Goal: Task Accomplishment & Management: Use online tool/utility

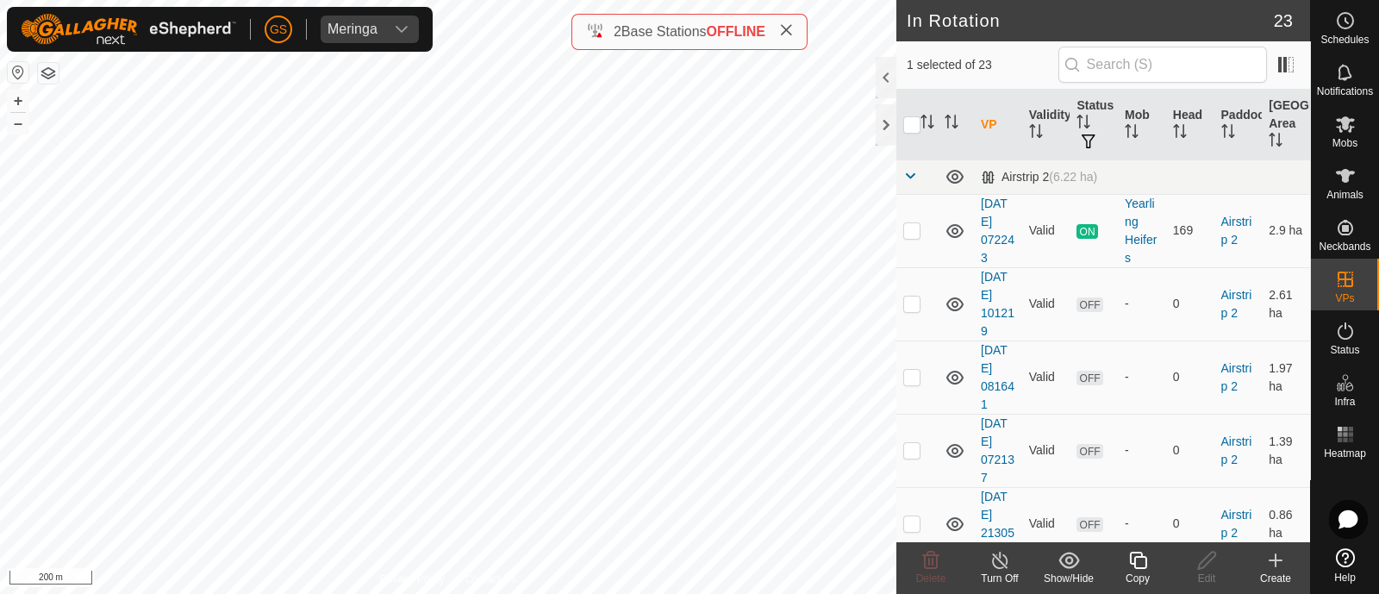
click at [1137, 568] on icon at bounding box center [1139, 560] width 22 height 21
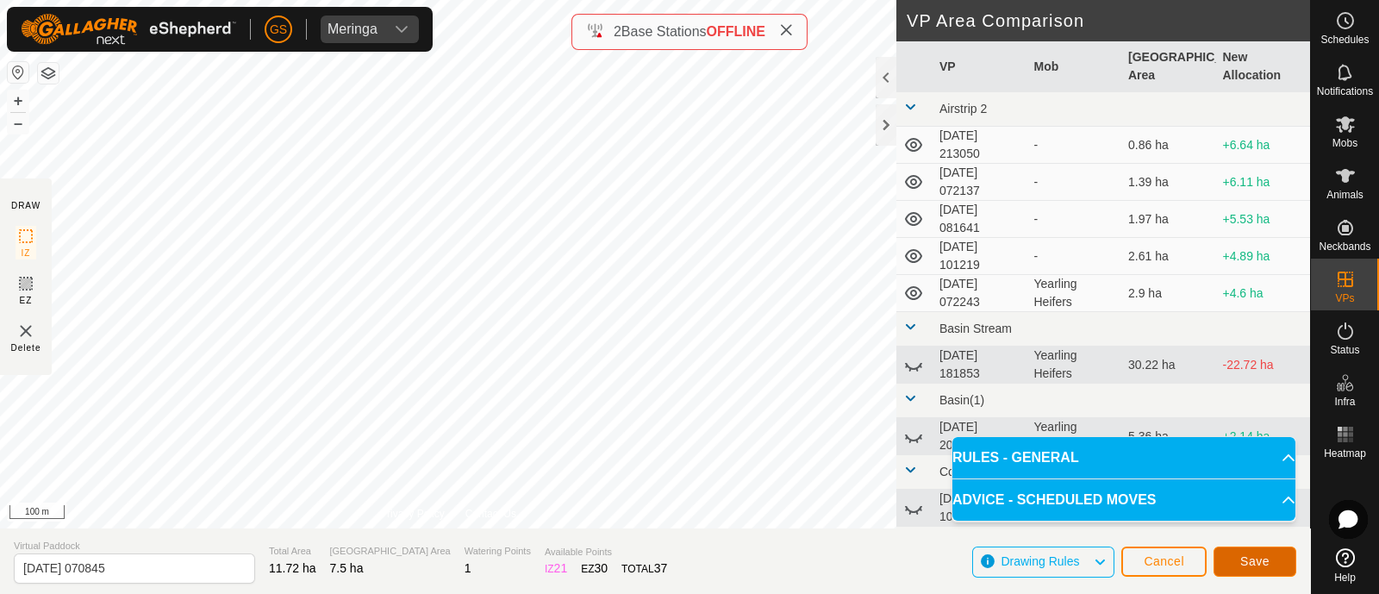
click at [1267, 560] on span "Save" at bounding box center [1255, 561] width 29 height 14
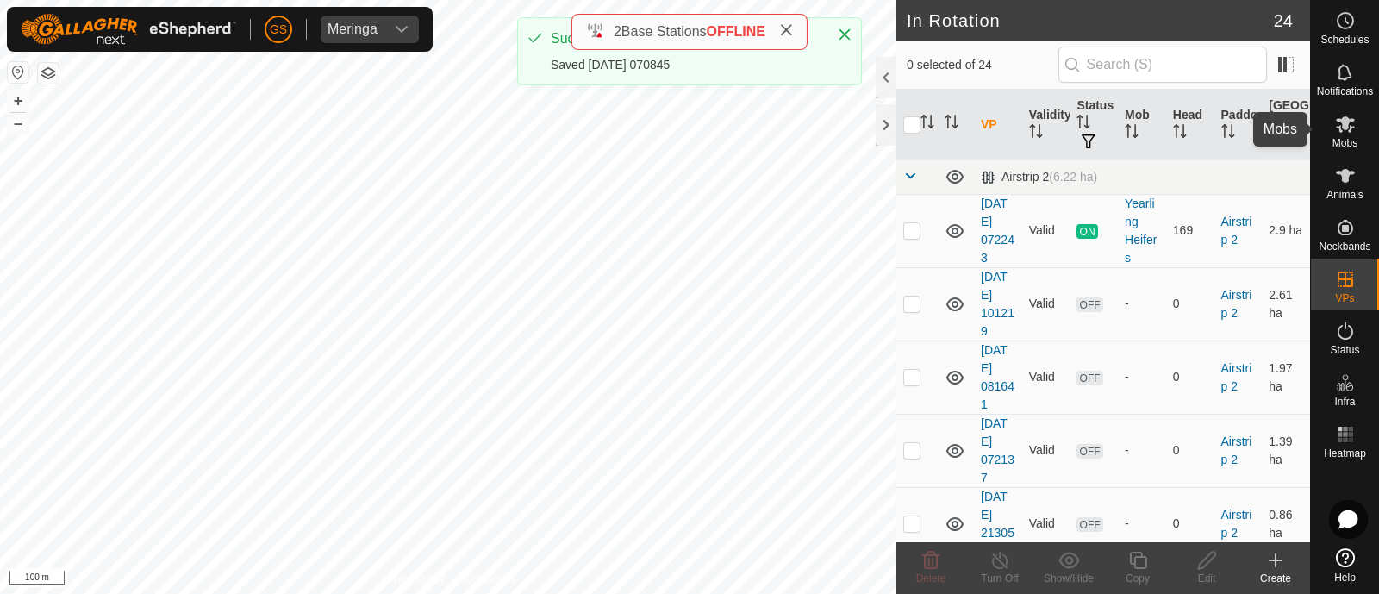
click at [1345, 129] on icon at bounding box center [1345, 124] width 19 height 16
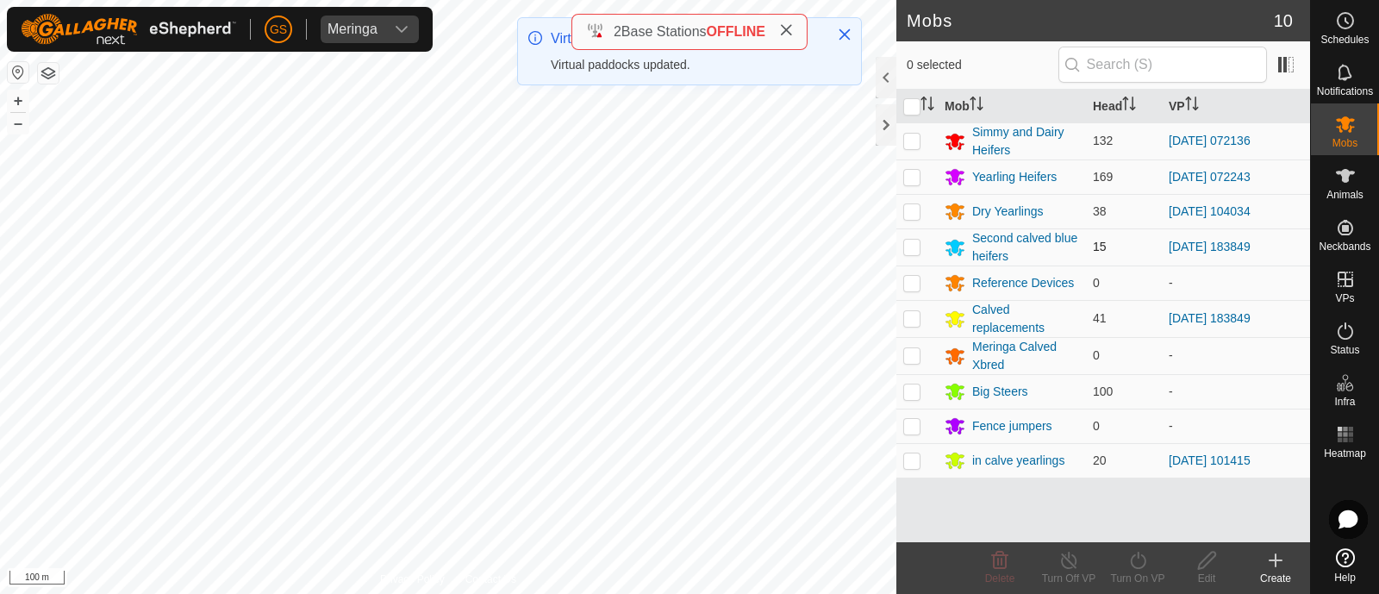
click at [914, 250] on p-checkbox at bounding box center [911, 247] width 17 height 14
checkbox input "true"
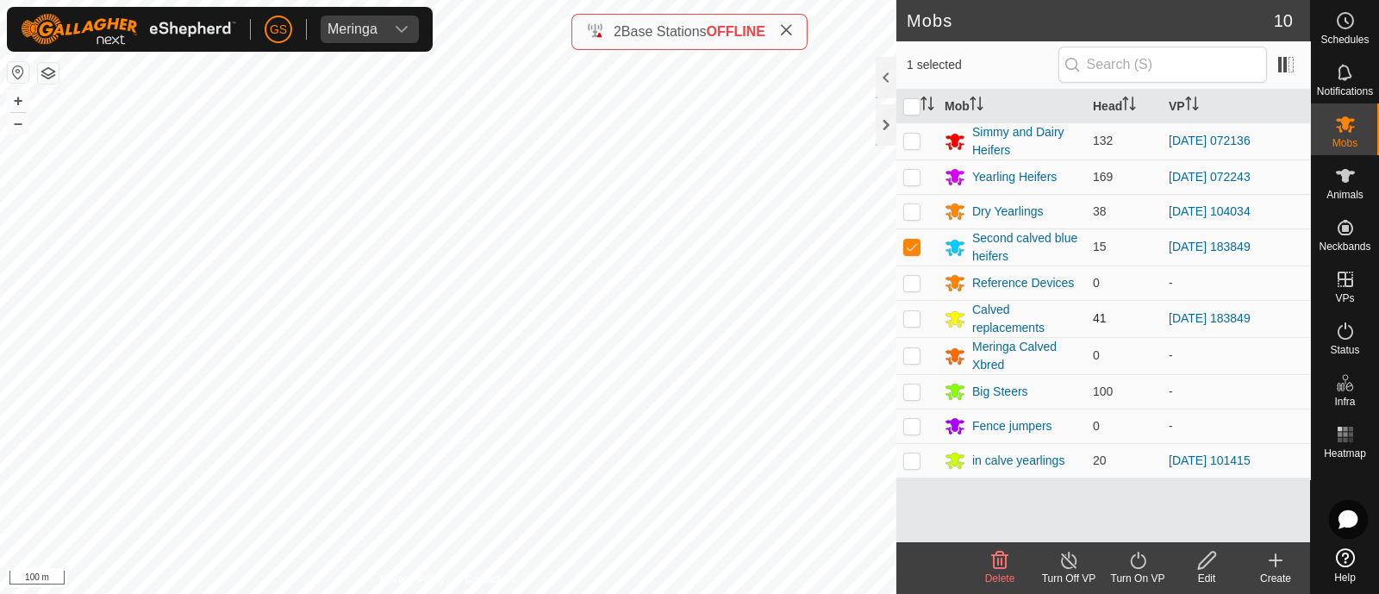
click at [913, 319] on p-checkbox at bounding box center [911, 318] width 17 height 14
checkbox input "true"
click at [1135, 562] on icon at bounding box center [1139, 560] width 22 height 21
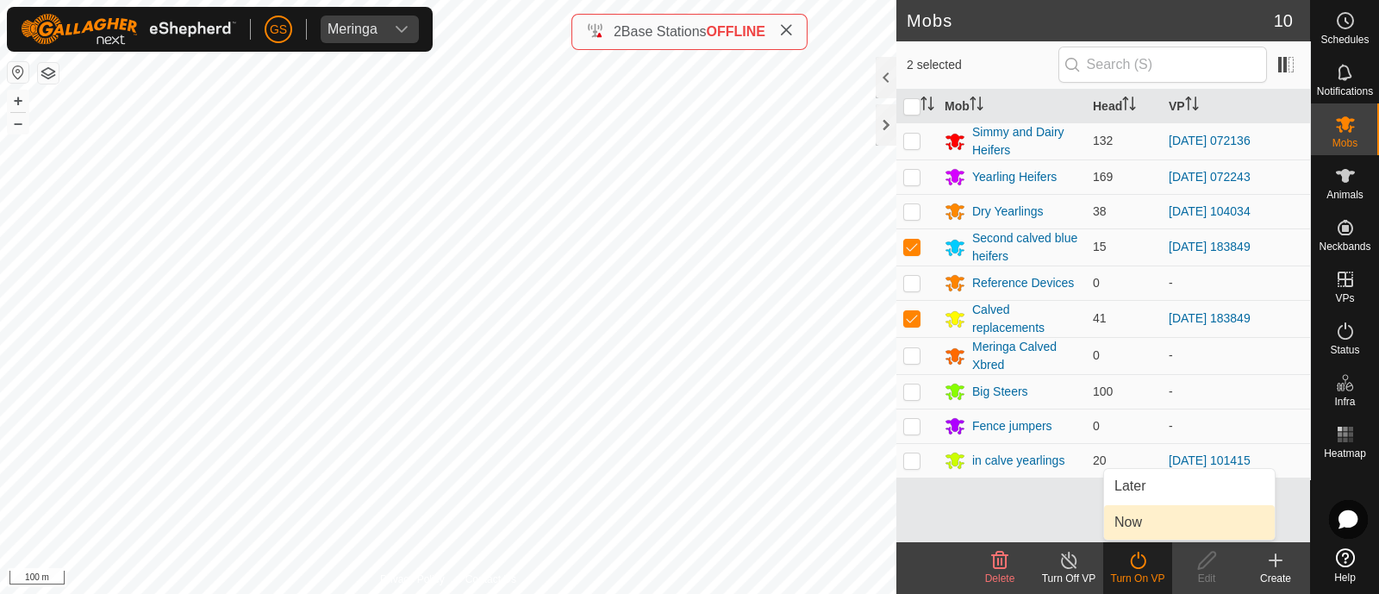
click at [1134, 525] on link "Now" at bounding box center [1189, 522] width 171 height 34
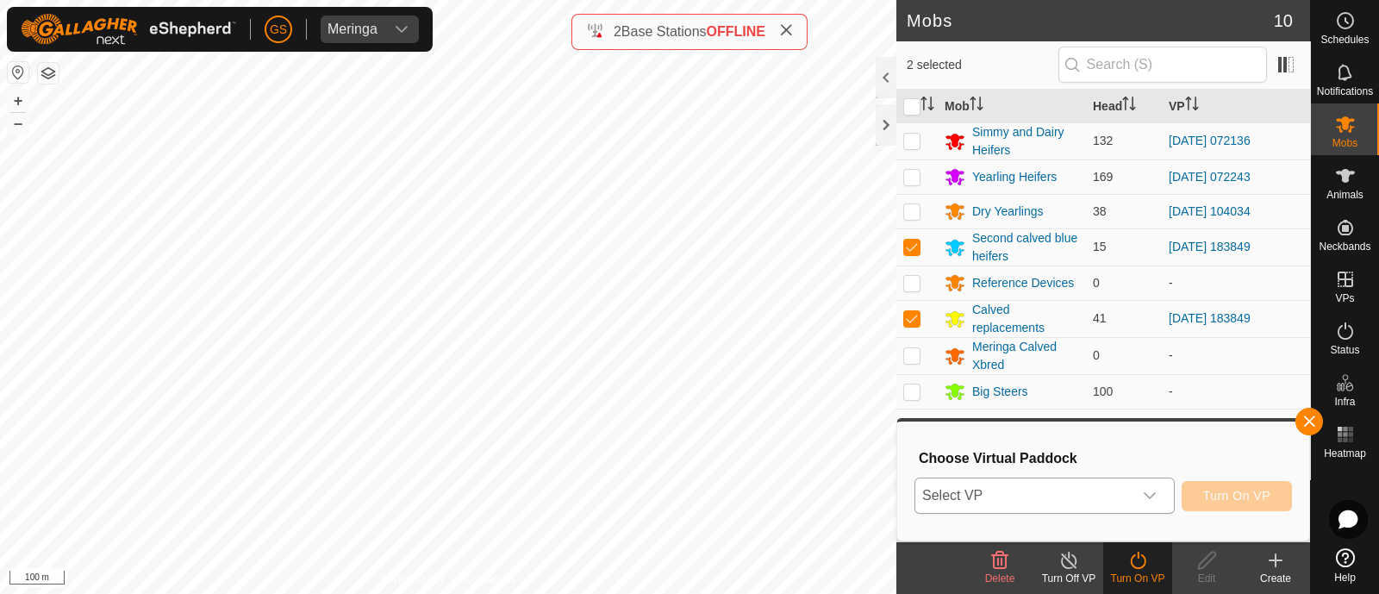
click at [1147, 490] on icon "dropdown trigger" at bounding box center [1150, 496] width 14 height 14
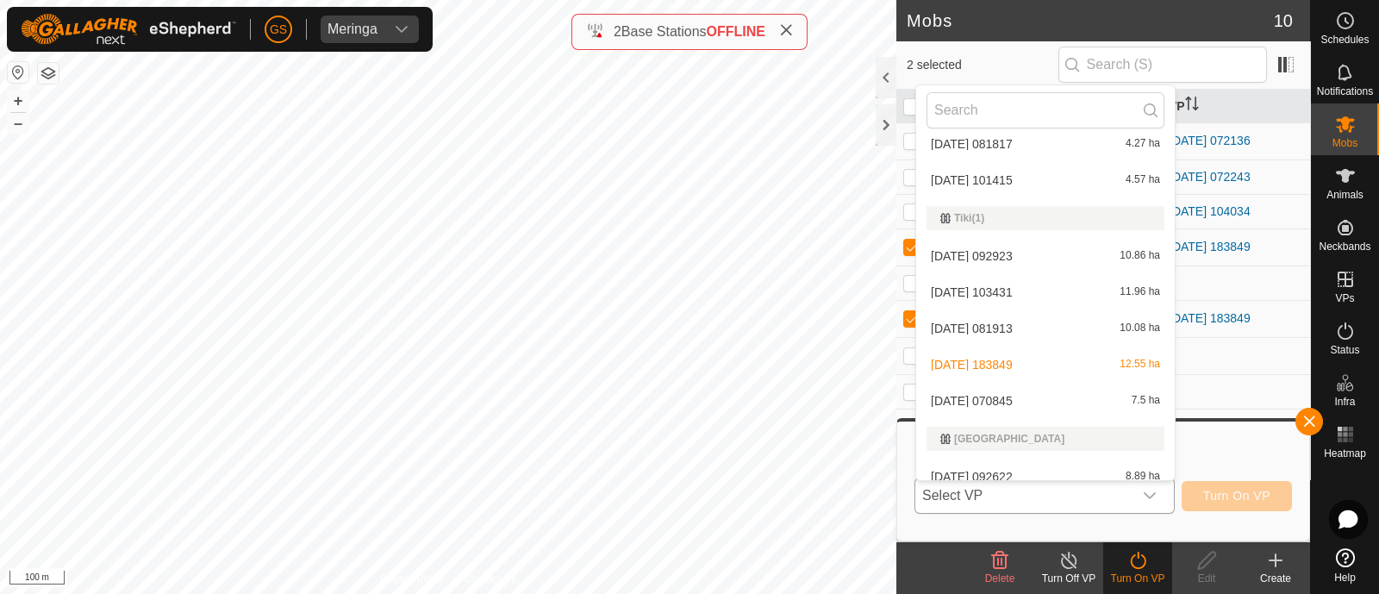
scroll to position [874, 0]
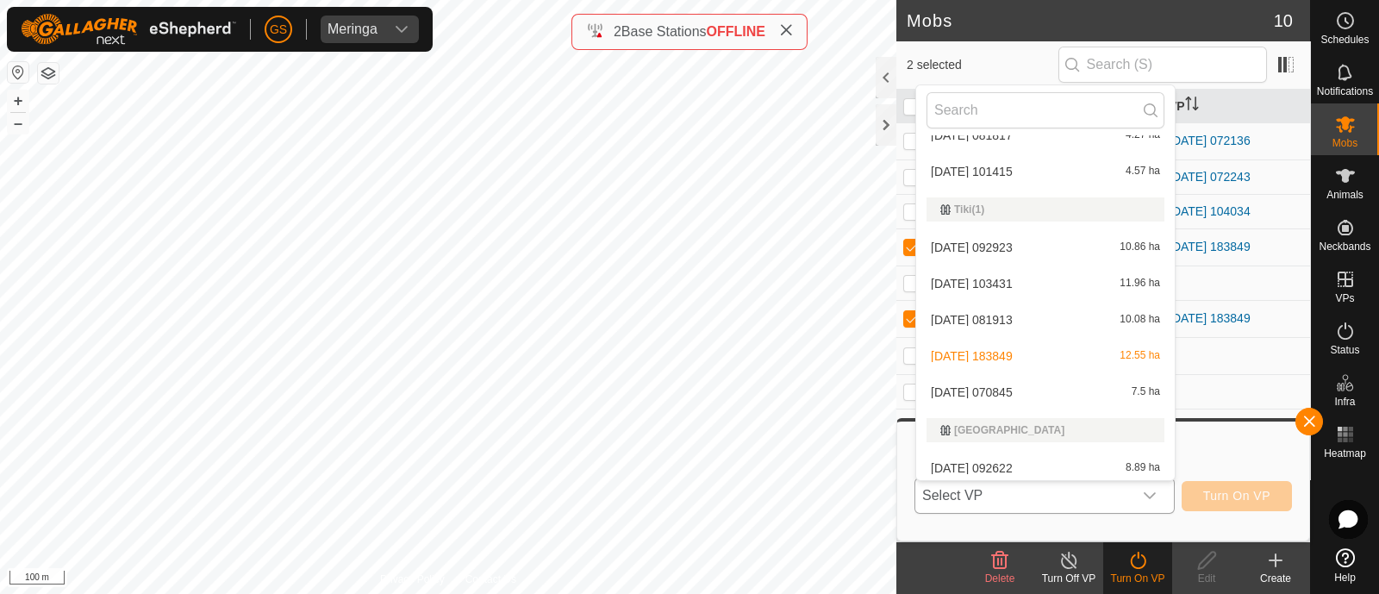
click at [1035, 384] on li "[DATE] 070845 7.5 ha" at bounding box center [1045, 392] width 259 height 34
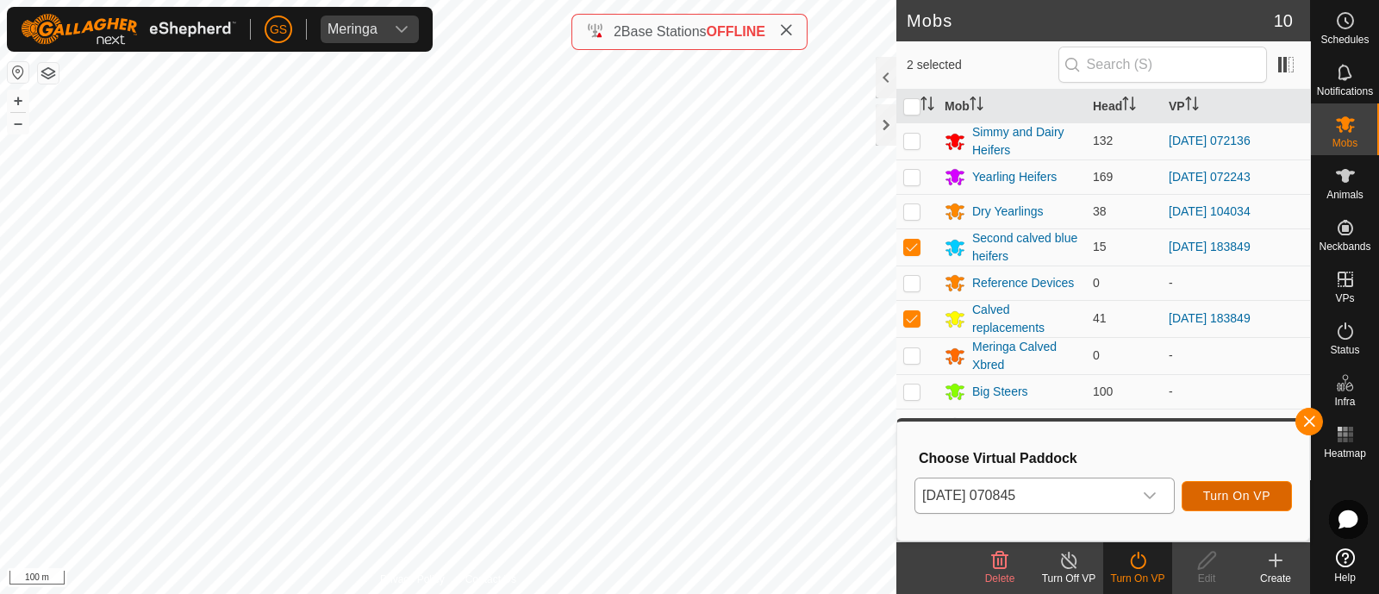
click at [1229, 489] on span "Turn On VP" at bounding box center [1236, 496] width 67 height 14
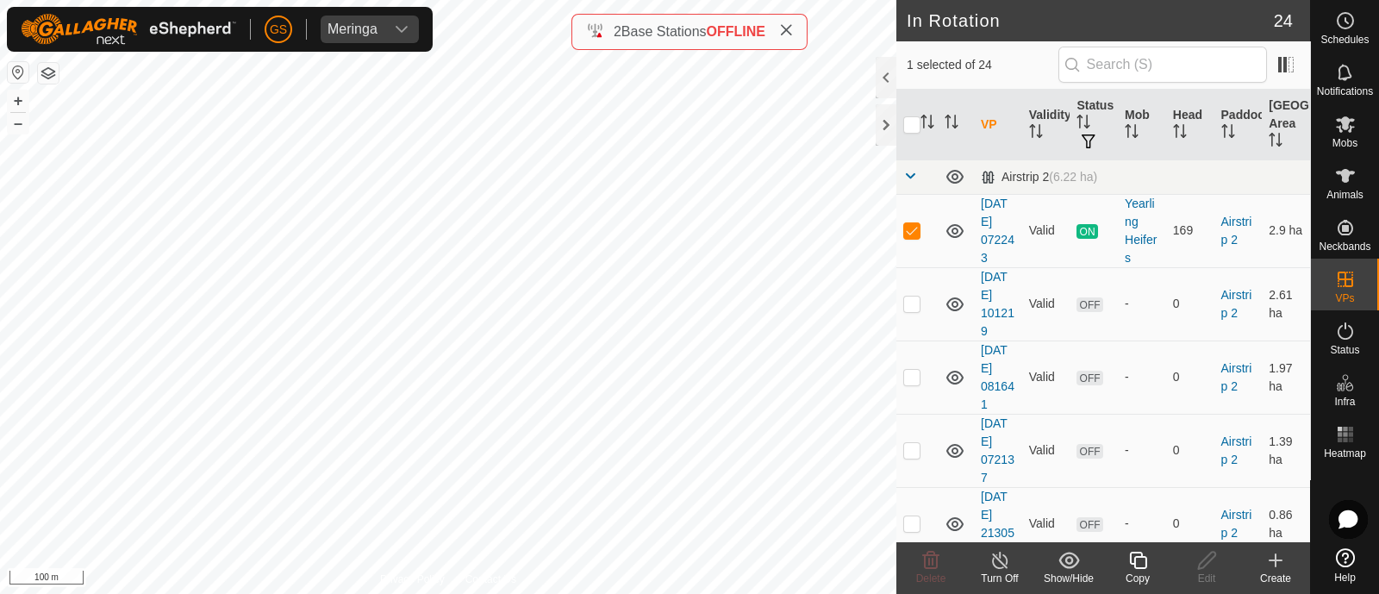
click at [1145, 561] on icon at bounding box center [1139, 560] width 22 height 21
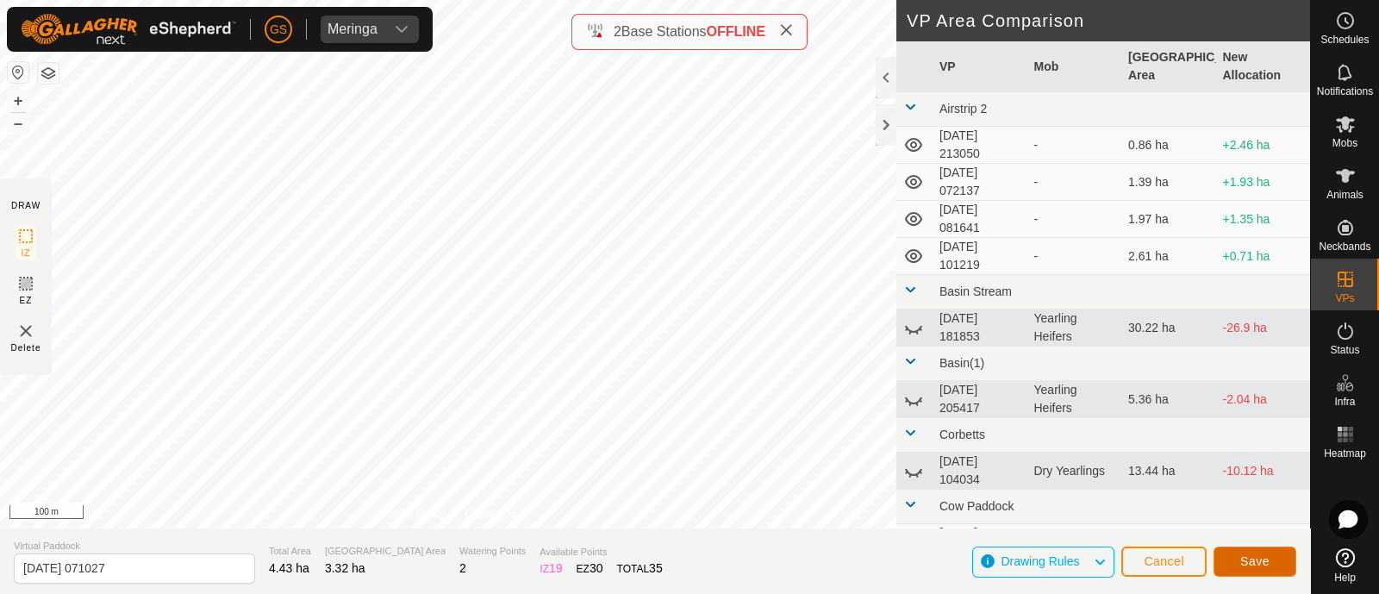
click at [1258, 554] on span "Save" at bounding box center [1255, 561] width 29 height 14
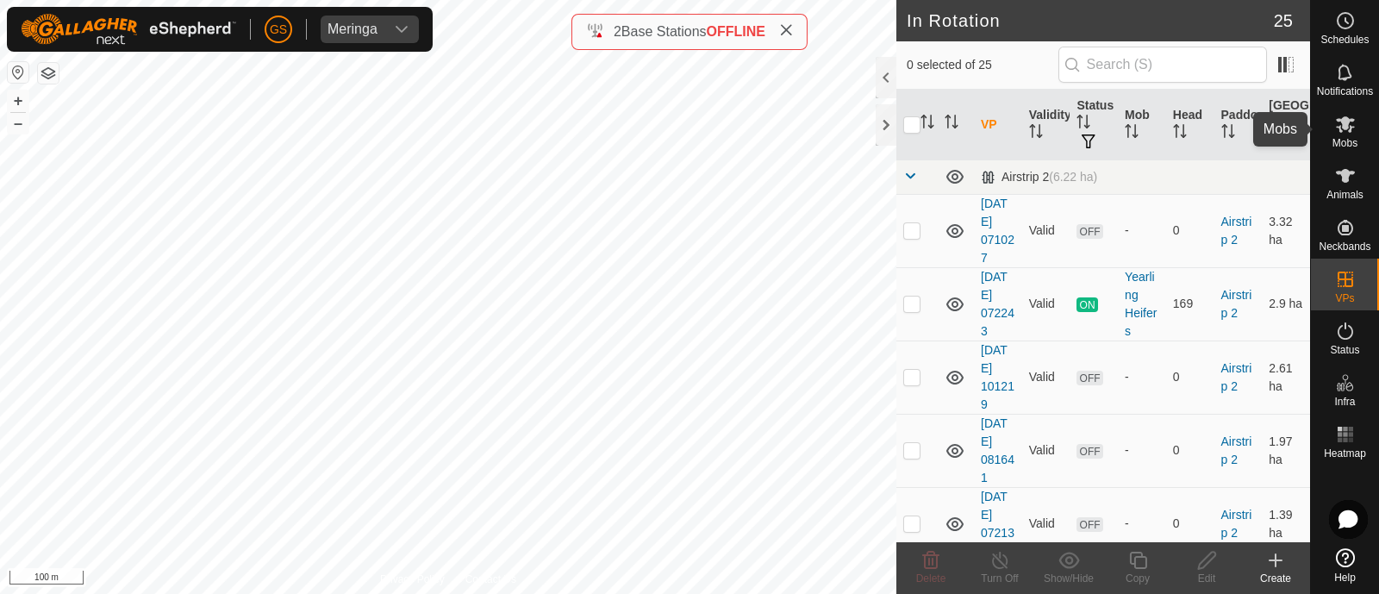
click at [1354, 134] on icon at bounding box center [1345, 124] width 21 height 21
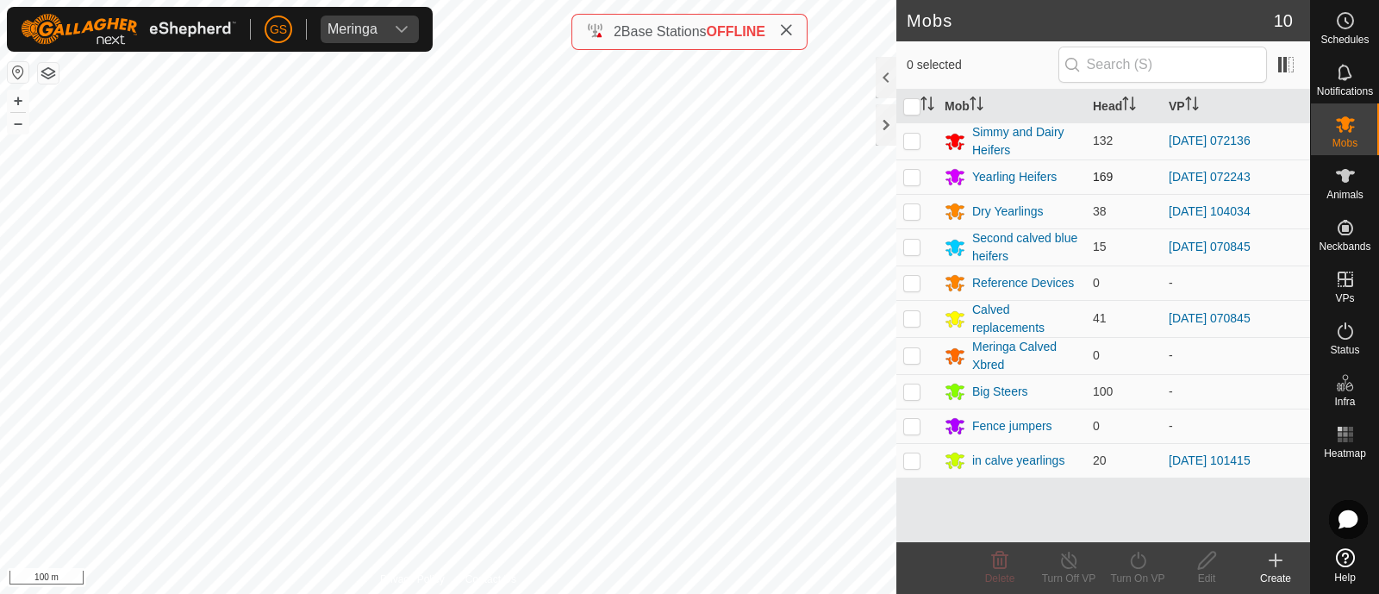
click at [914, 174] on p-checkbox at bounding box center [911, 177] width 17 height 14
checkbox input "true"
click at [1135, 560] on icon at bounding box center [1139, 560] width 22 height 21
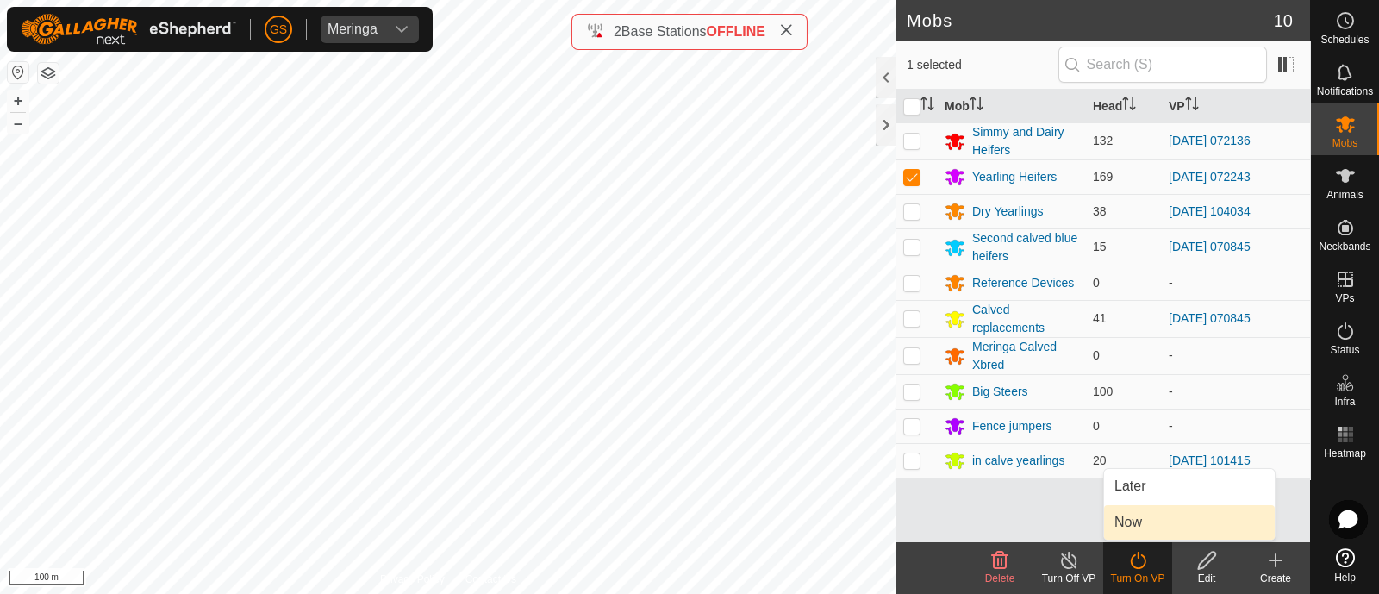
click at [1125, 526] on link "Now" at bounding box center [1189, 522] width 171 height 34
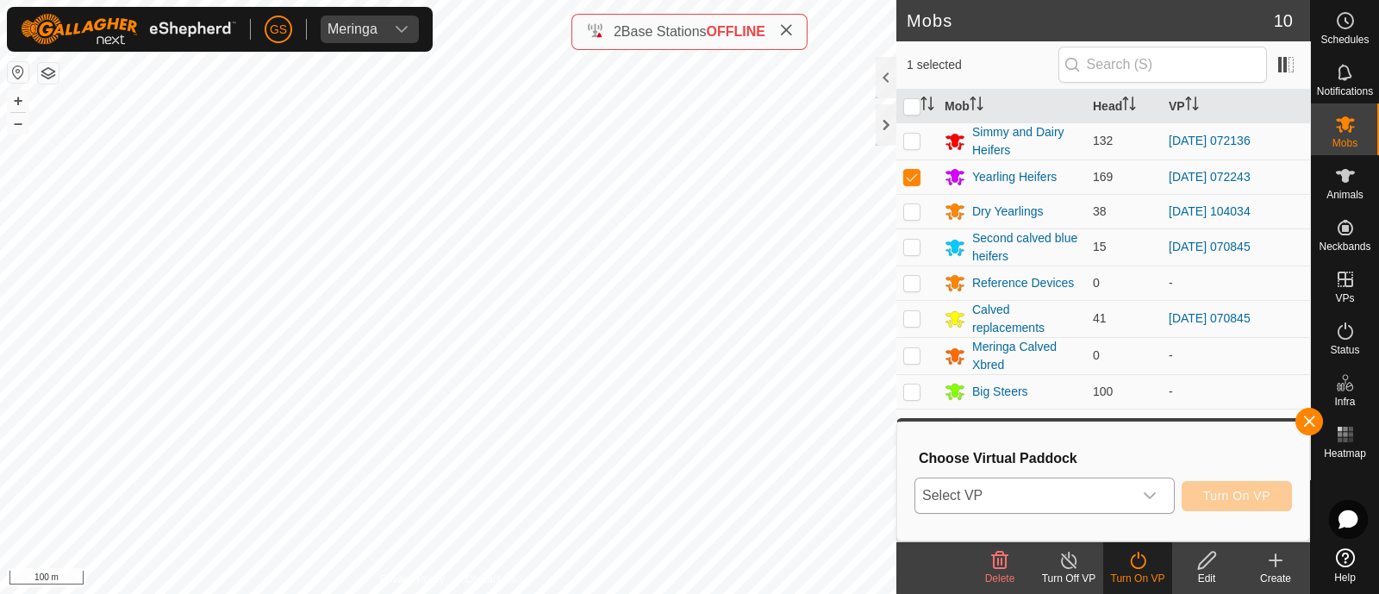
click at [1128, 504] on span "Select VP" at bounding box center [1024, 495] width 217 height 34
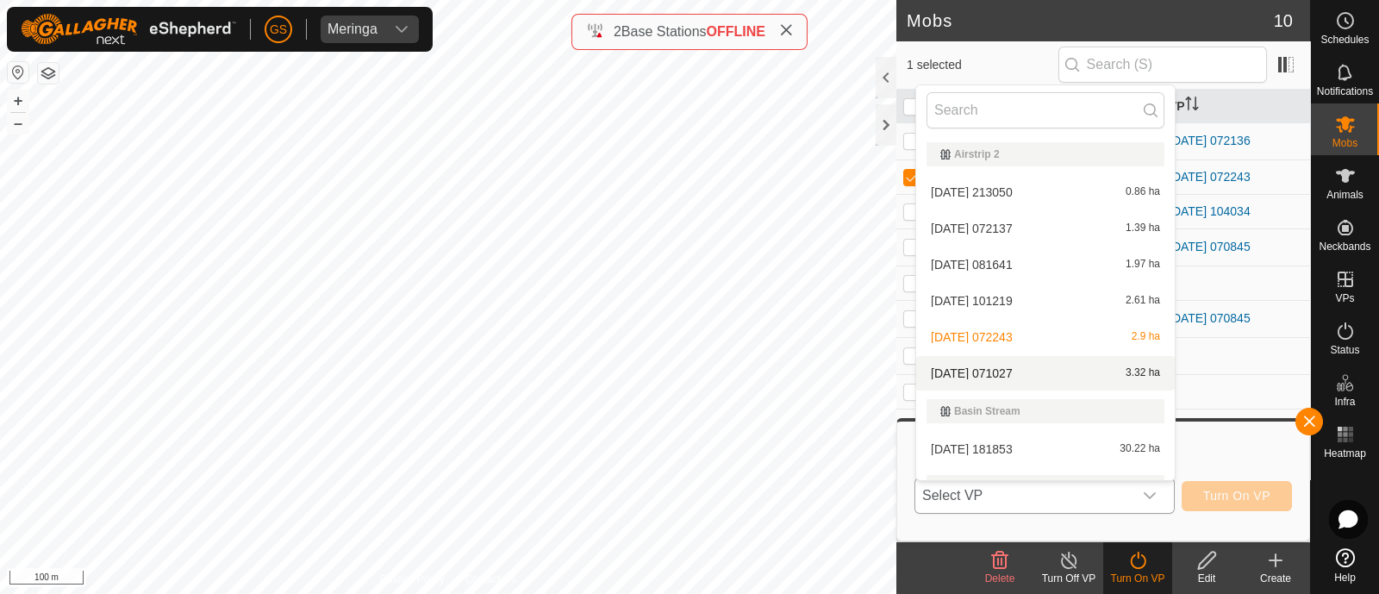
click at [1035, 366] on li "[DATE] [DATE] 3.32 ha" at bounding box center [1045, 373] width 259 height 34
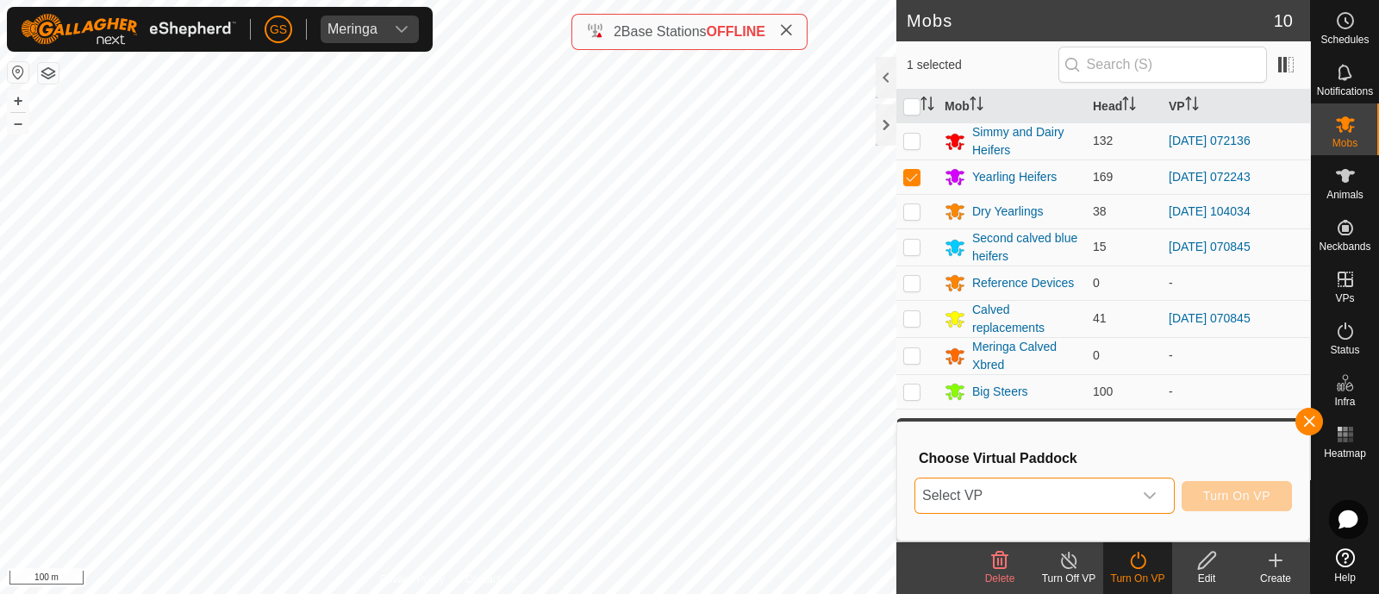
click at [1131, 499] on span "Select VP" at bounding box center [1024, 495] width 217 height 34
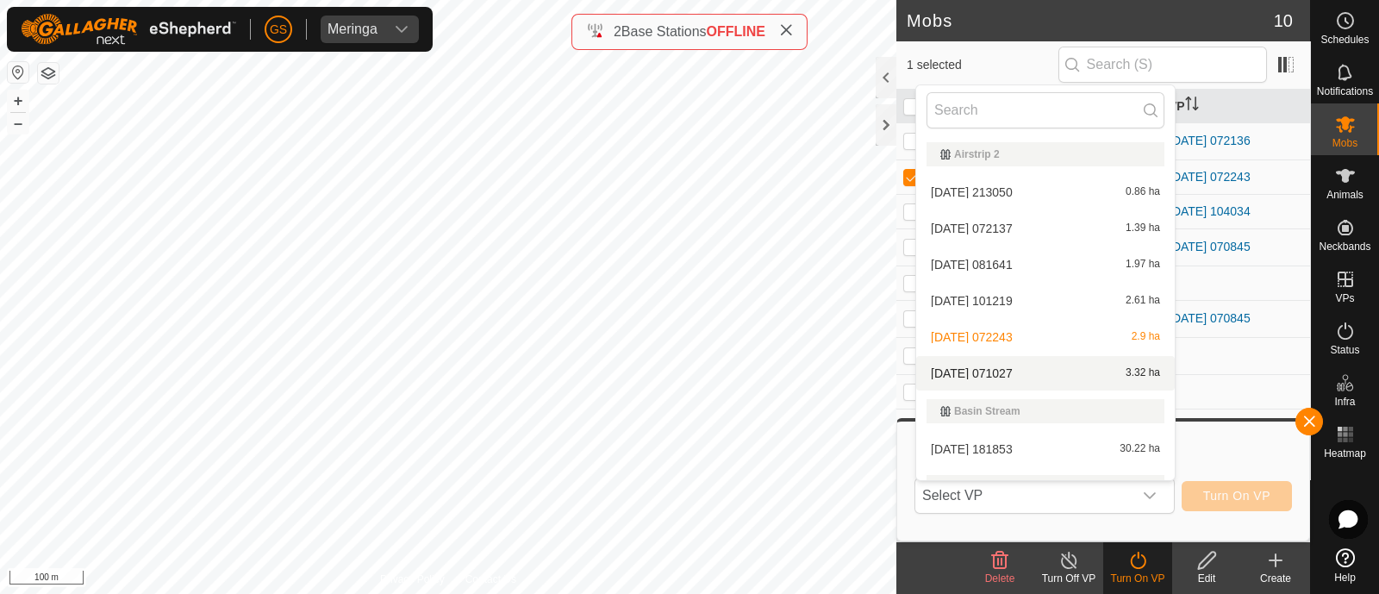
click at [1056, 376] on li "[DATE] [DATE] 3.32 ha" at bounding box center [1045, 373] width 259 height 34
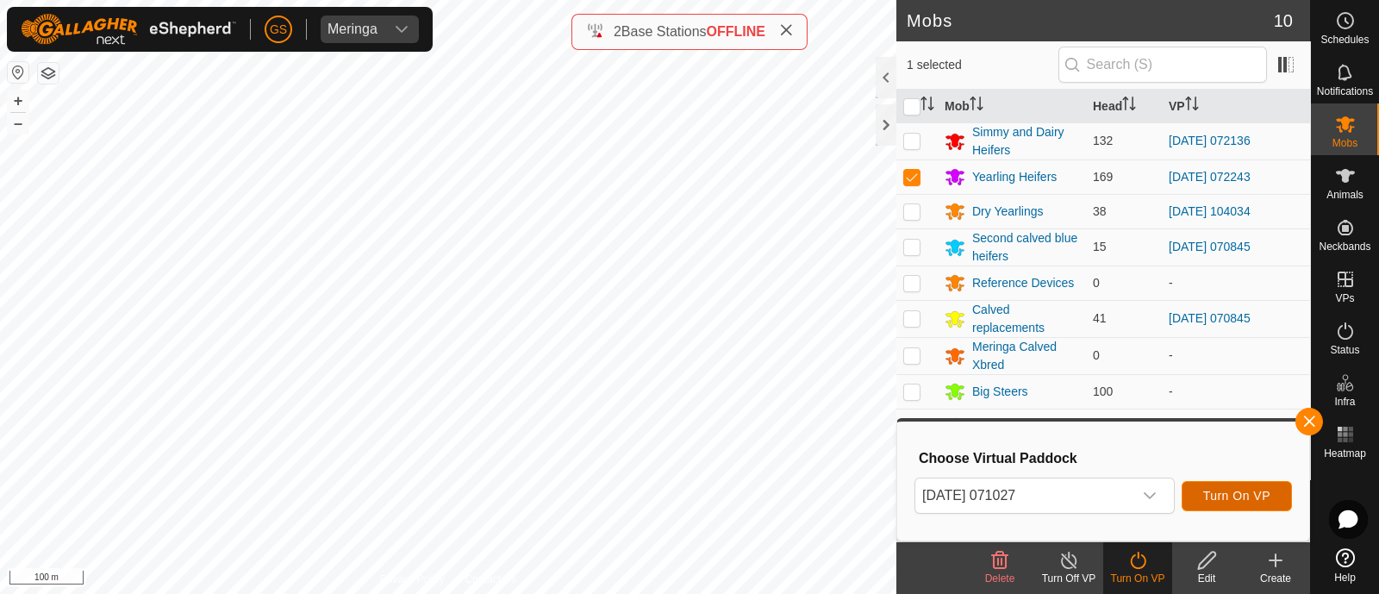
click at [1231, 492] on span "Turn On VP" at bounding box center [1236, 496] width 67 height 14
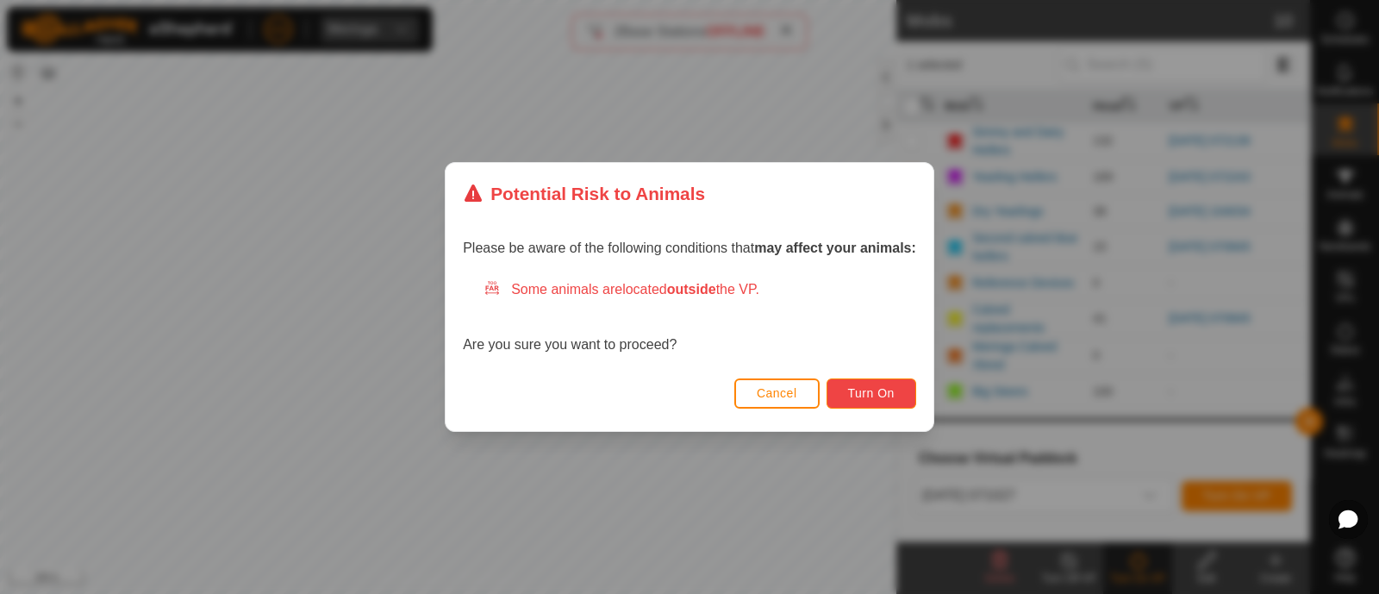
click at [872, 386] on span "Turn On" at bounding box center [871, 393] width 47 height 14
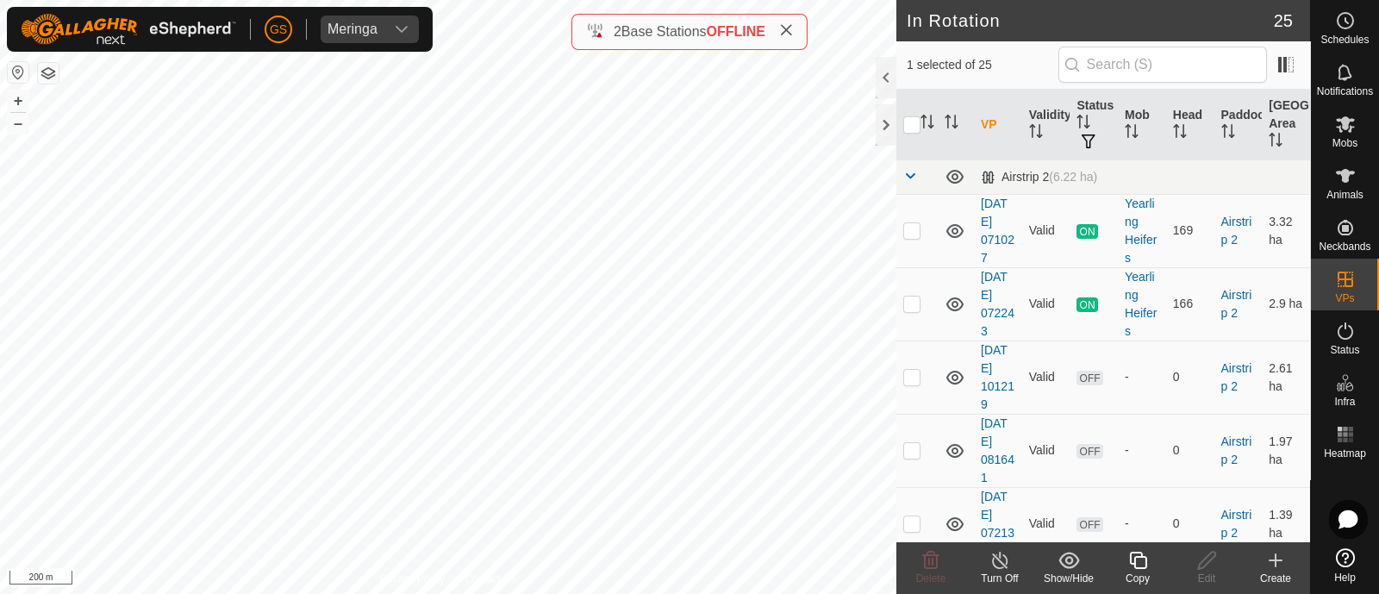
click at [1136, 562] on icon at bounding box center [1139, 560] width 22 height 21
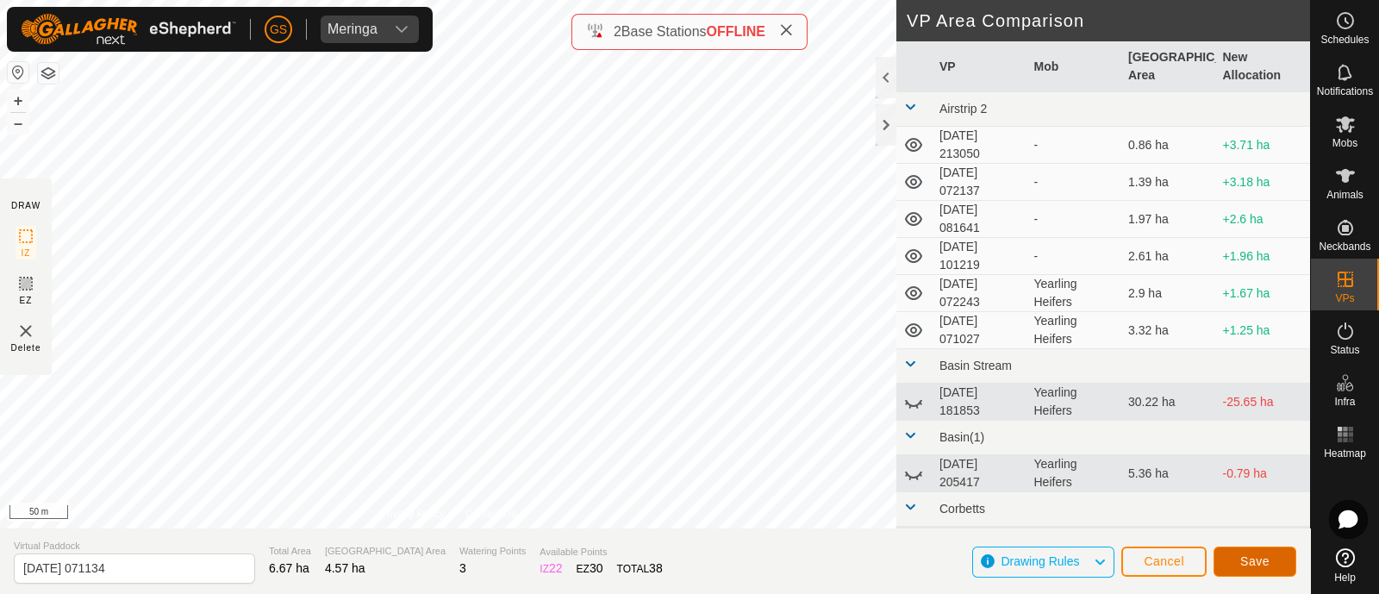
click at [1241, 557] on span "Save" at bounding box center [1255, 561] width 29 height 14
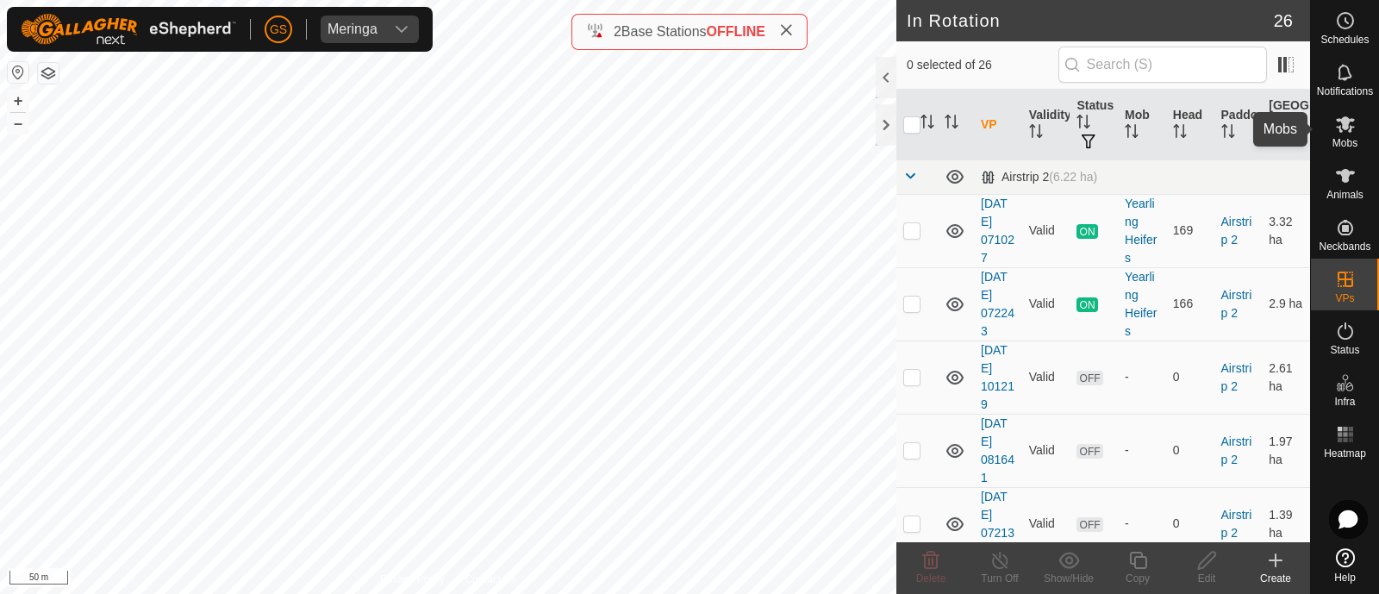
click at [1352, 131] on icon at bounding box center [1345, 124] width 21 height 21
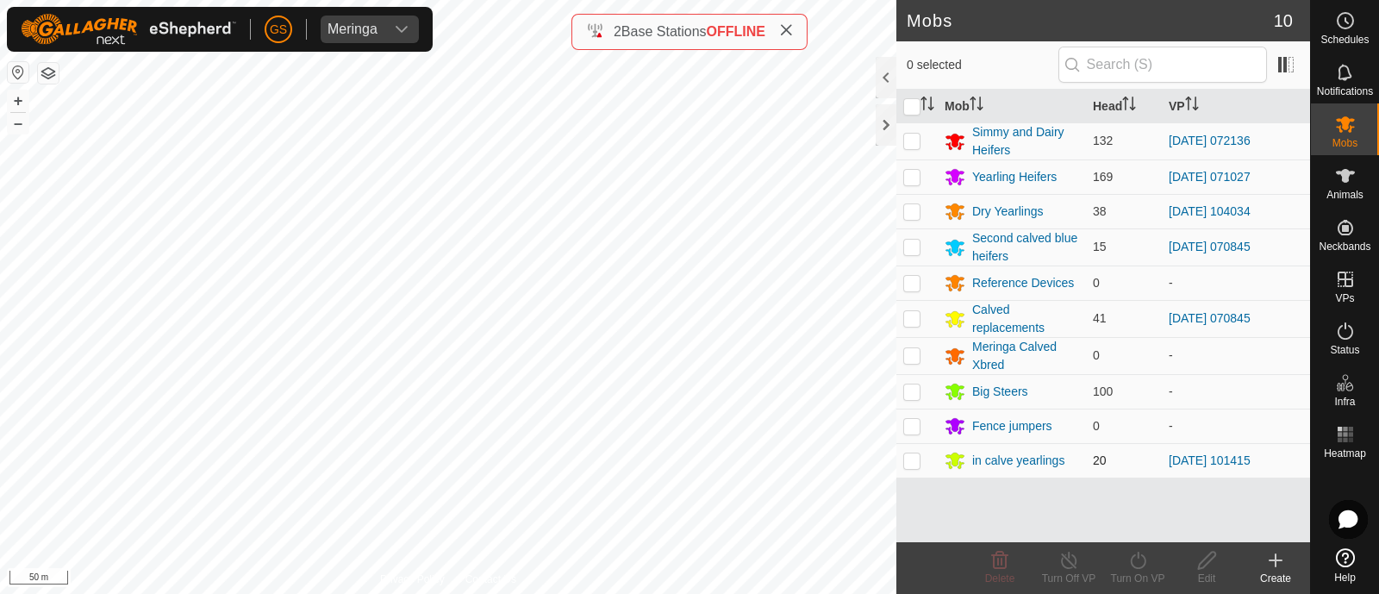
click at [910, 458] on p-checkbox at bounding box center [911, 460] width 17 height 14
checkbox input "true"
click at [1137, 558] on icon at bounding box center [1139, 560] width 22 height 21
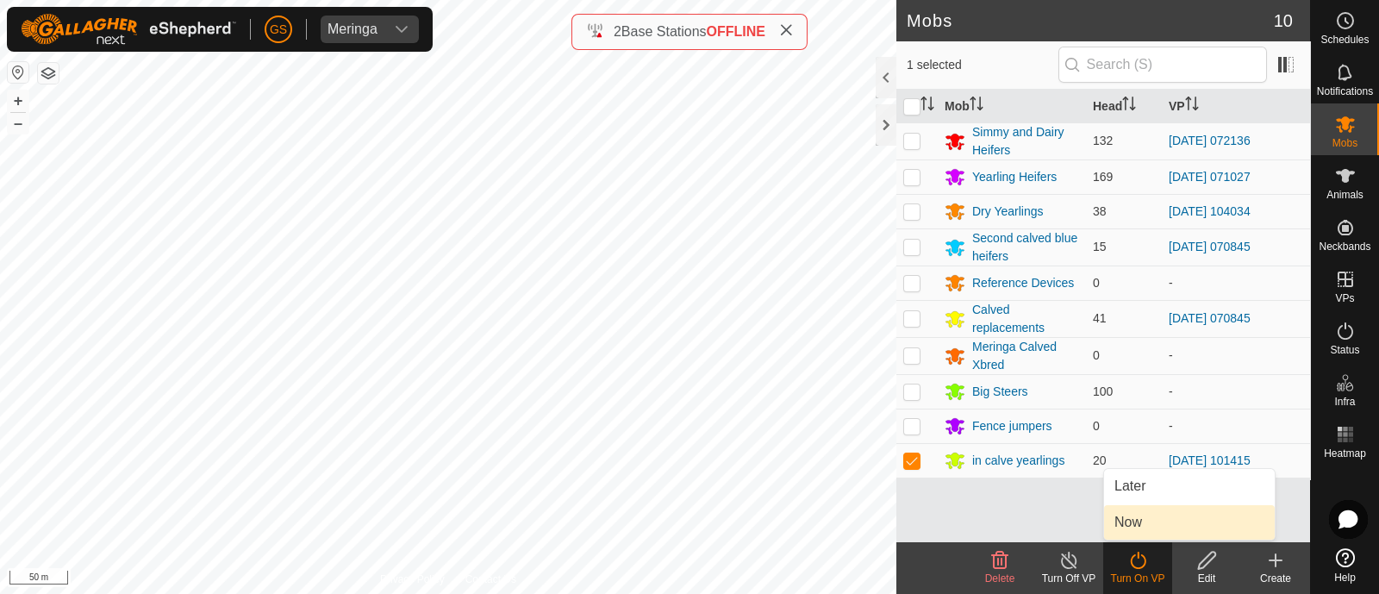
click at [1128, 520] on link "Now" at bounding box center [1189, 522] width 171 height 34
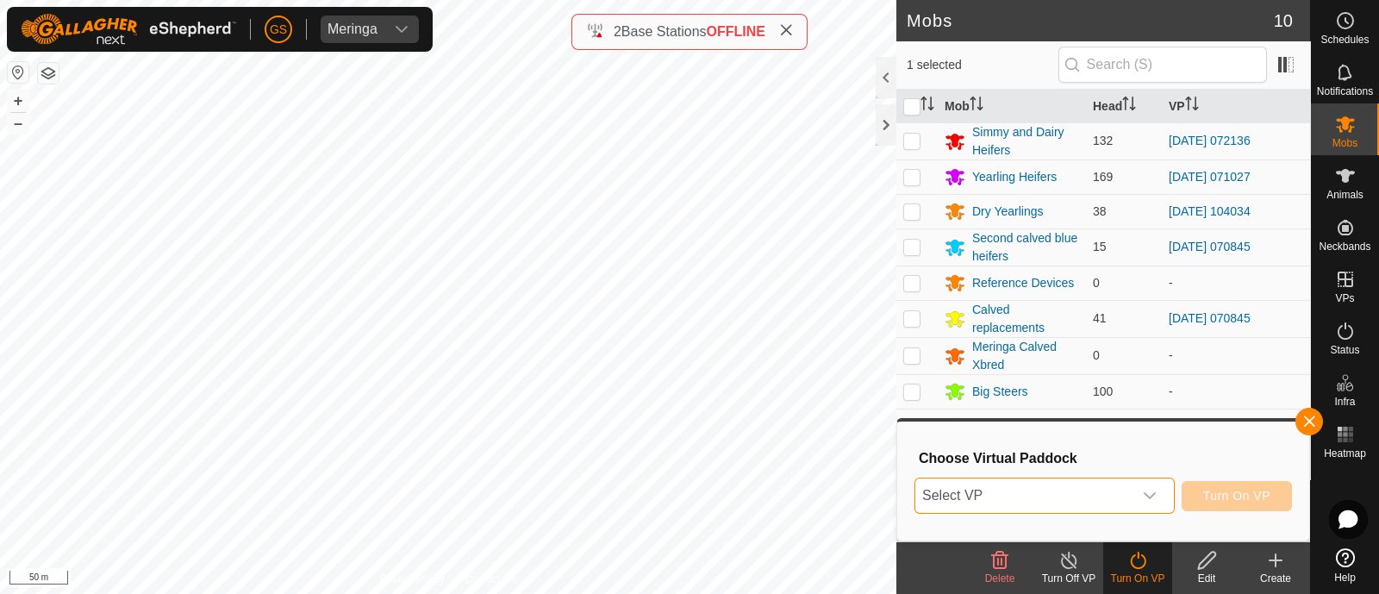
click at [1112, 499] on span "Select VP" at bounding box center [1024, 495] width 217 height 34
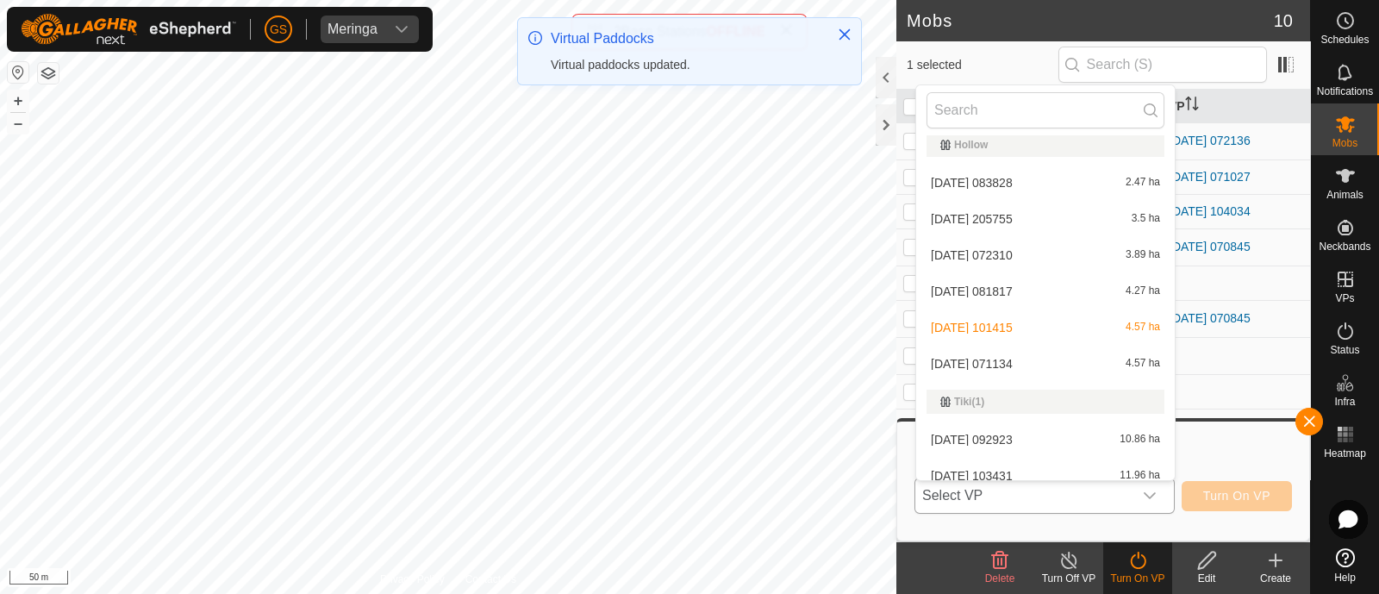
scroll to position [770, 0]
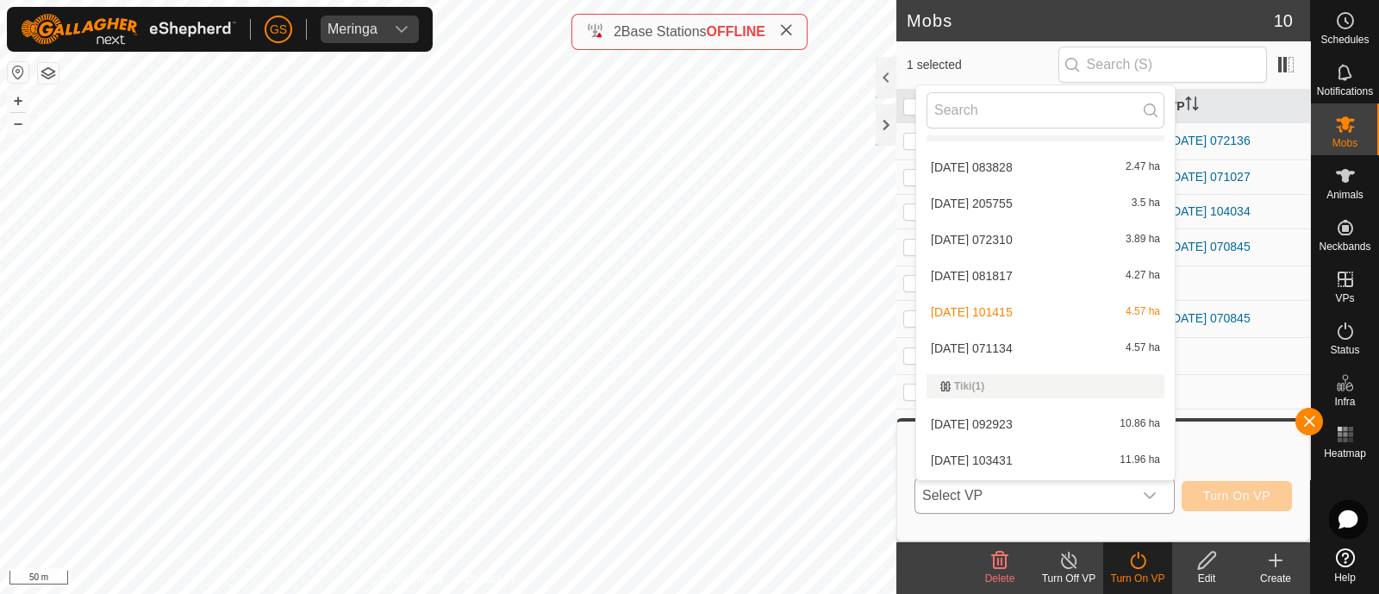
click at [1013, 350] on li "[DATE] 071134 4.57 ha" at bounding box center [1045, 348] width 259 height 34
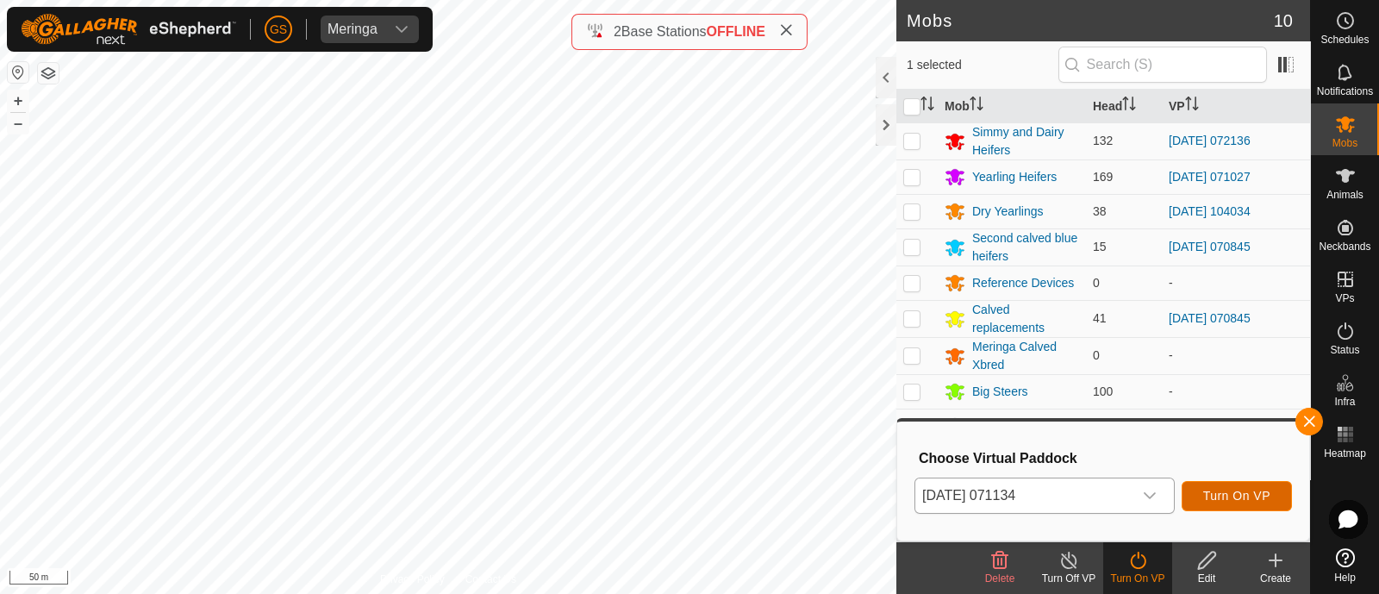
click at [1233, 491] on span "Turn On VP" at bounding box center [1236, 496] width 67 height 14
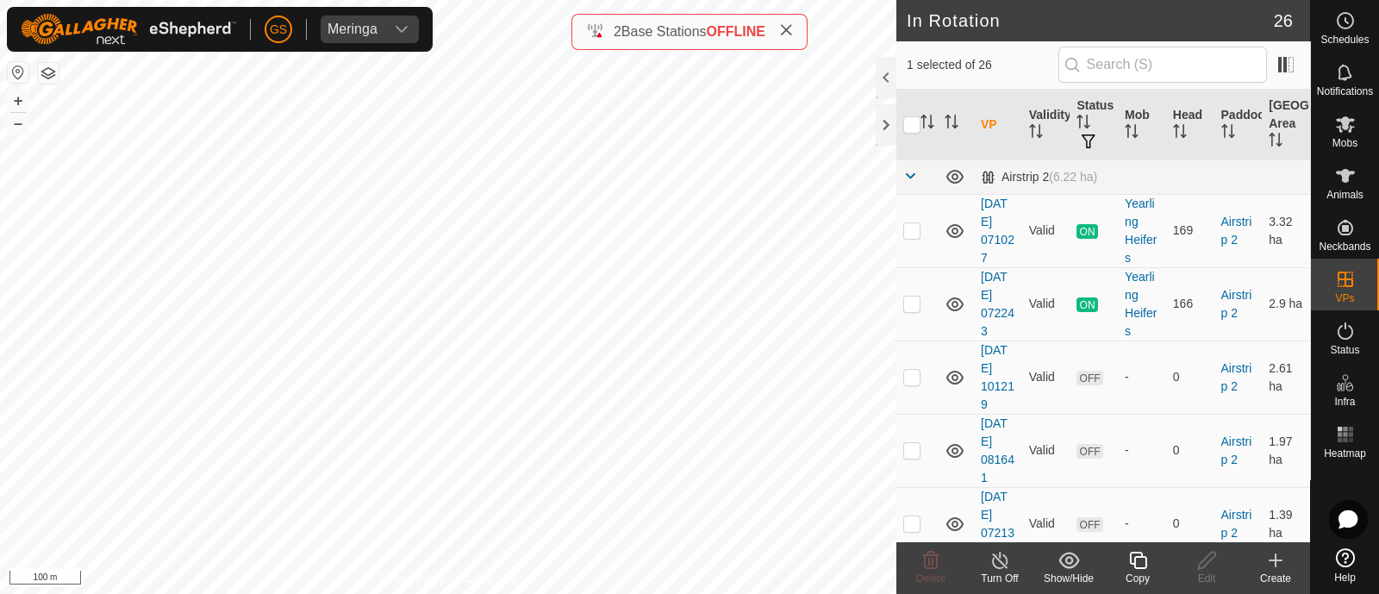
click at [1140, 556] on icon at bounding box center [1137, 560] width 17 height 17
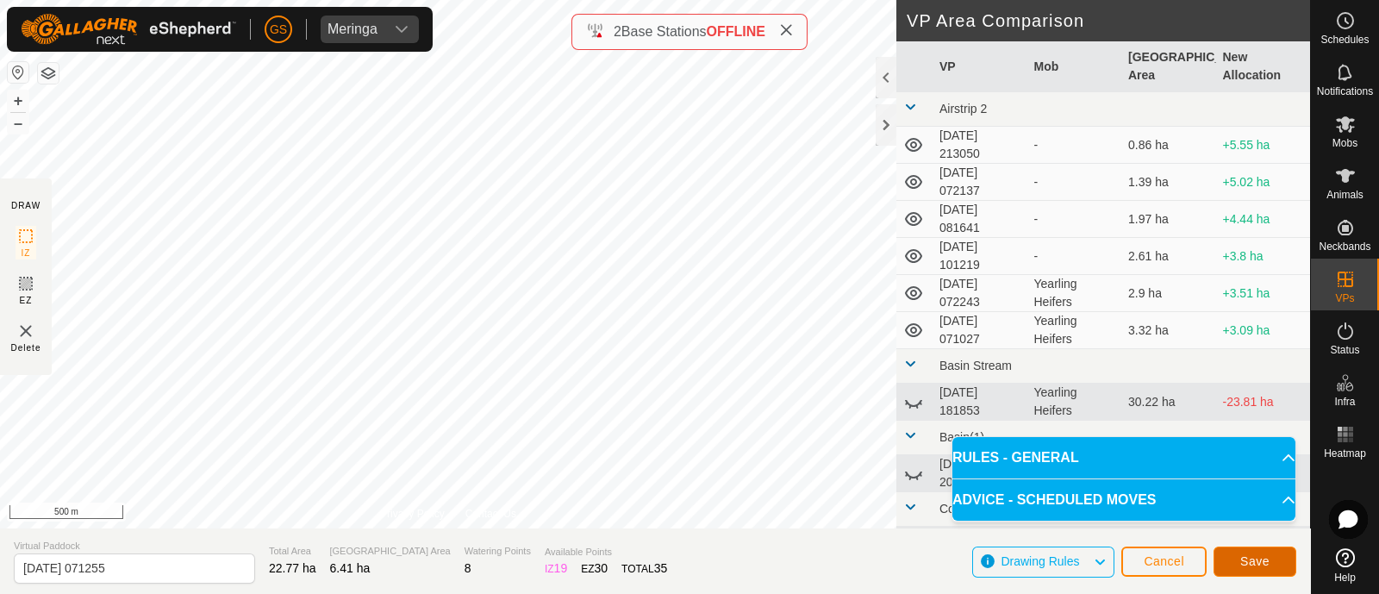
click at [1255, 556] on span "Save" at bounding box center [1255, 561] width 29 height 14
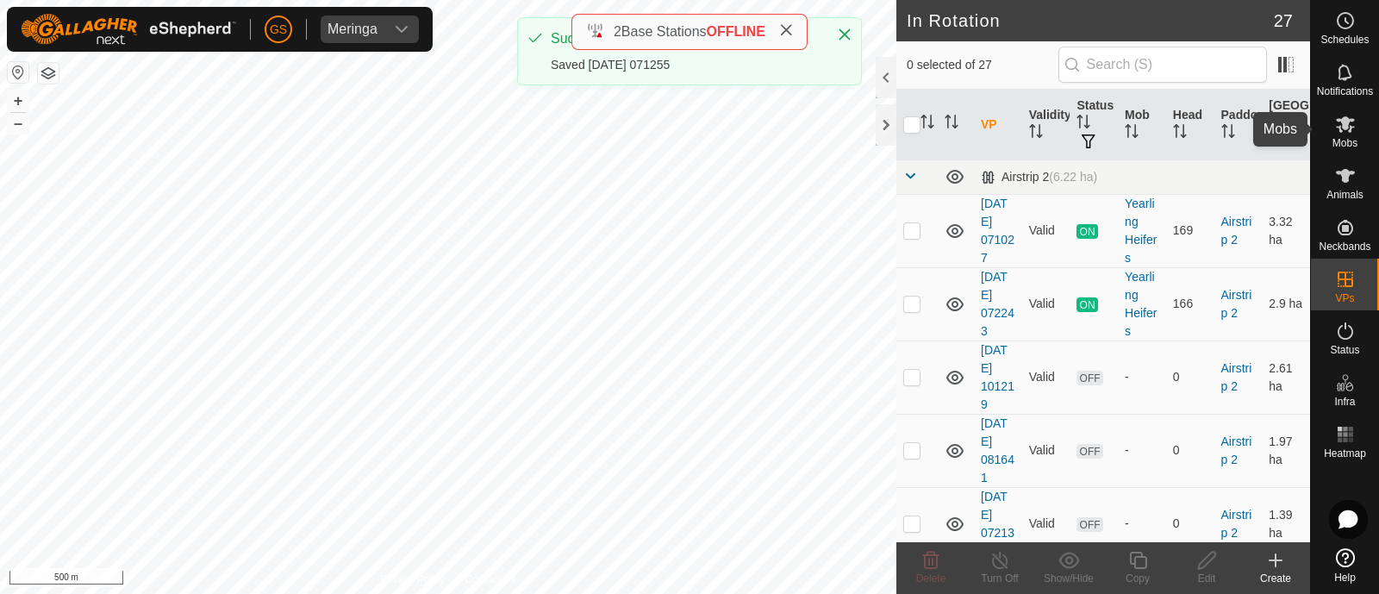
click at [1347, 131] on icon at bounding box center [1345, 124] width 21 height 21
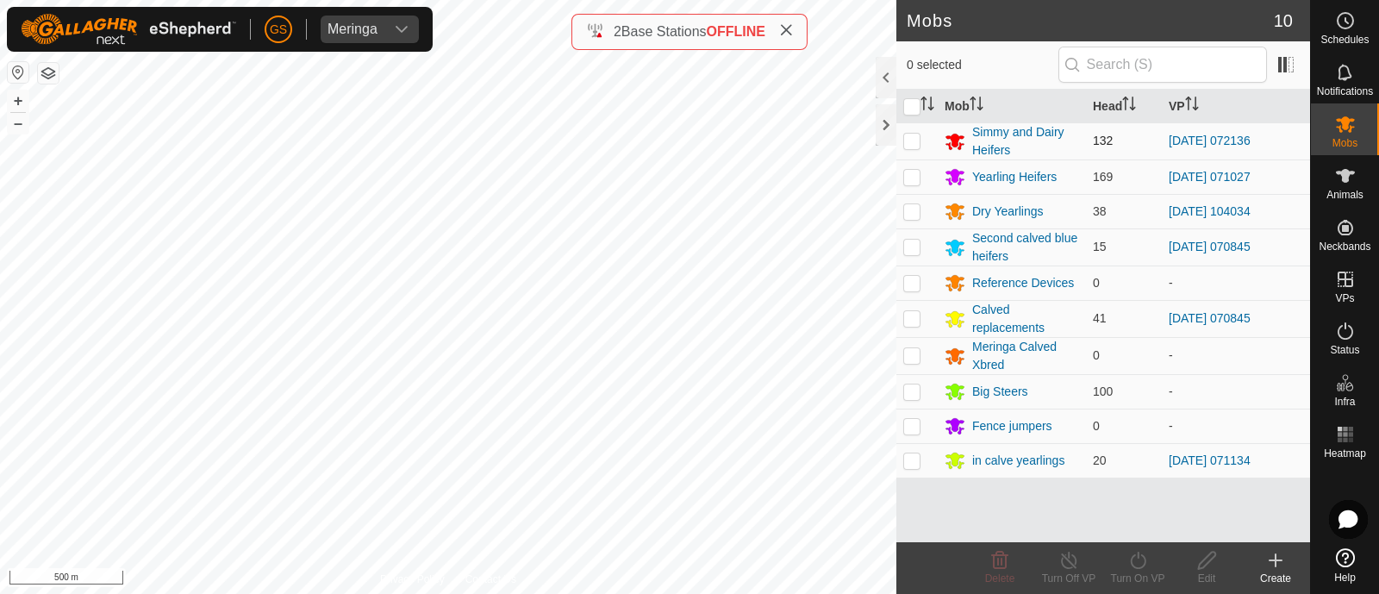
click at [910, 140] on p-checkbox at bounding box center [911, 141] width 17 height 14
checkbox input "true"
click at [1142, 560] on icon at bounding box center [1139, 560] width 22 height 21
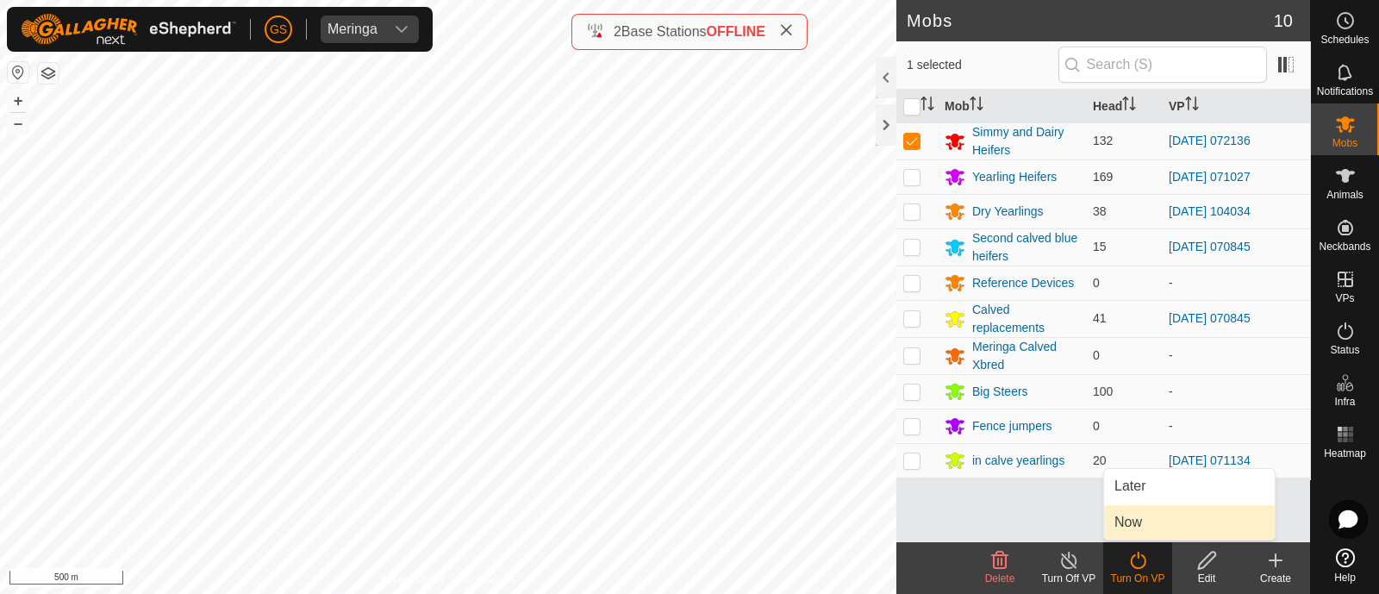
click at [1141, 525] on link "Now" at bounding box center [1189, 522] width 171 height 34
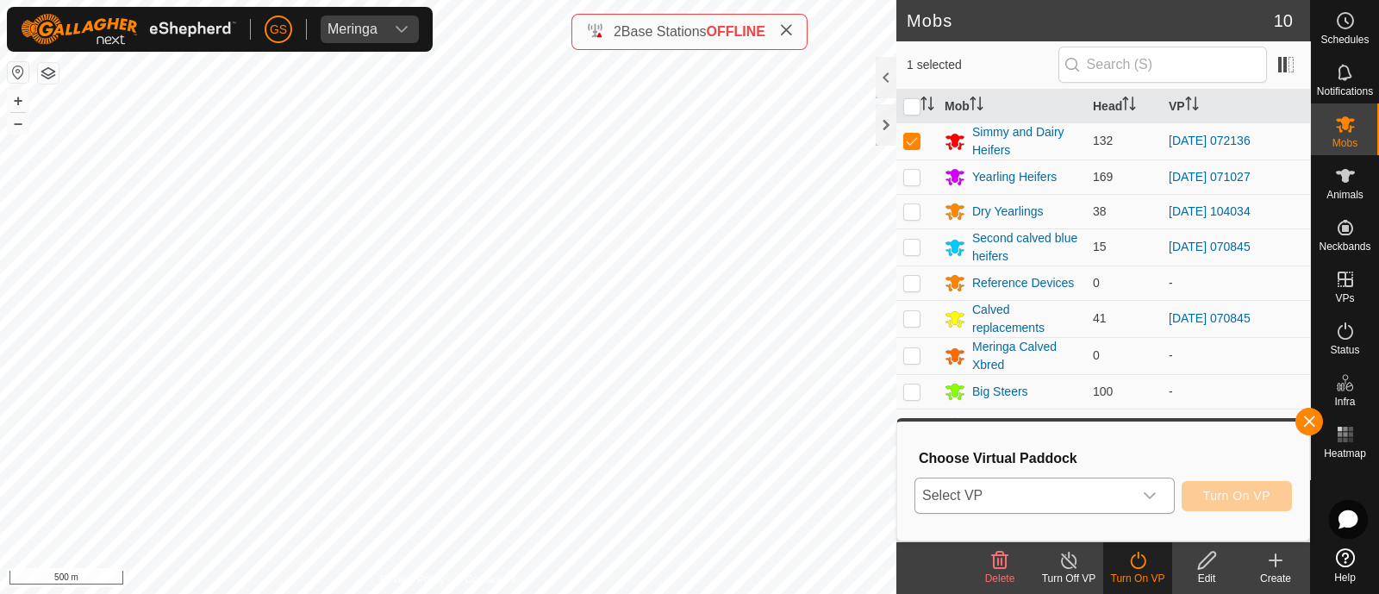
click at [1150, 505] on div "dropdown trigger" at bounding box center [1150, 495] width 34 height 34
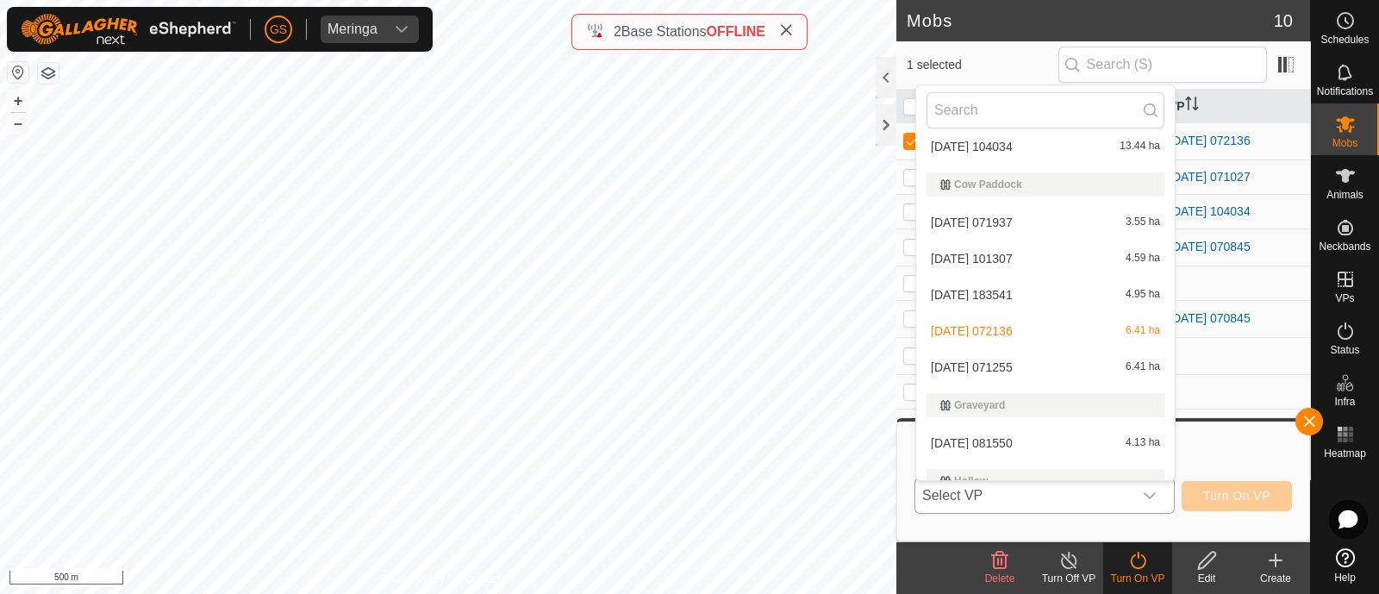
scroll to position [485, 0]
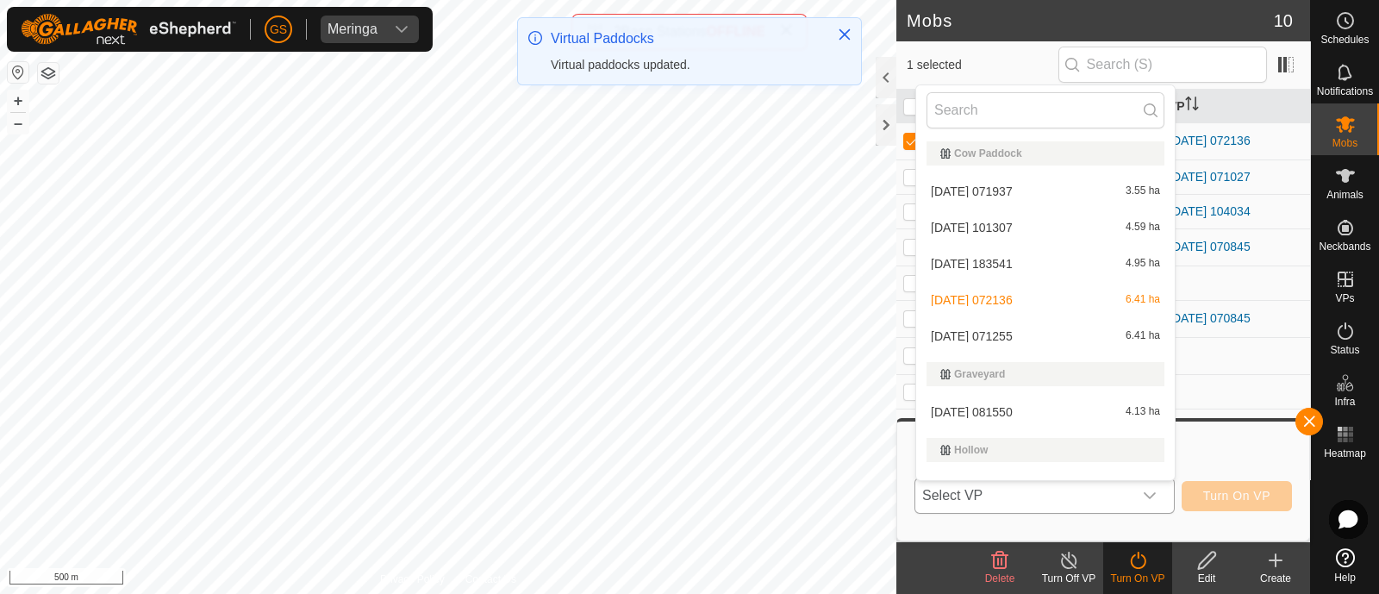
click at [1004, 334] on li "[DATE] 071255 6.41 ha" at bounding box center [1045, 336] width 259 height 34
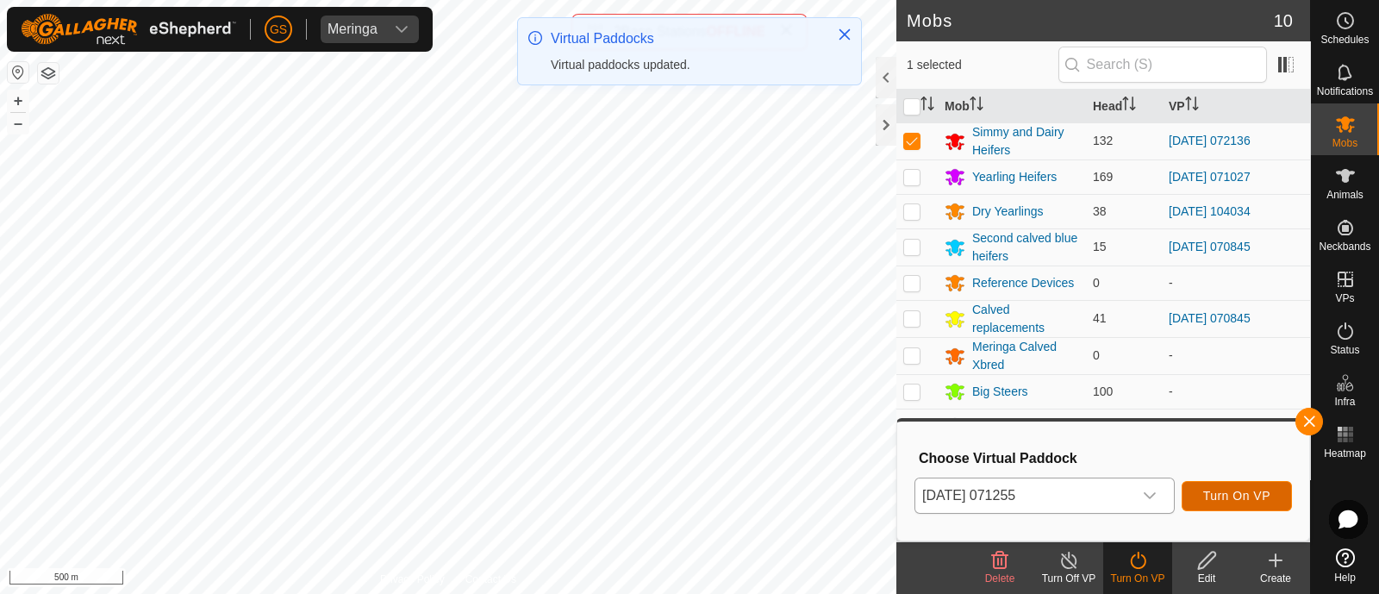
click at [1247, 492] on span "Turn On VP" at bounding box center [1236, 496] width 67 height 14
